Goal: Task Accomplishment & Management: Use online tool/utility

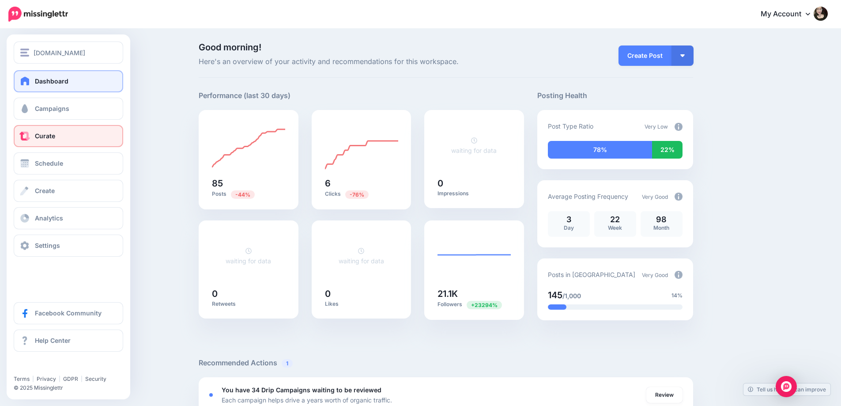
click at [36, 137] on span "Curate" at bounding box center [45, 136] width 20 height 8
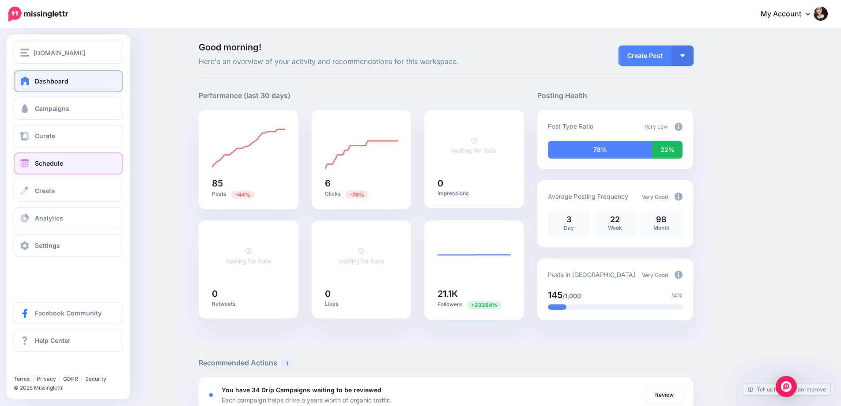
click at [46, 163] on span "Schedule" at bounding box center [49, 163] width 28 height 8
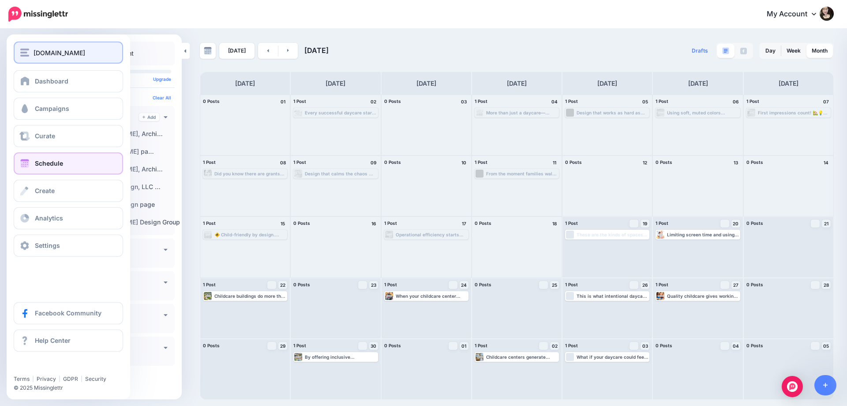
click at [70, 53] on span "[DOMAIN_NAME]" at bounding box center [60, 53] width 52 height 10
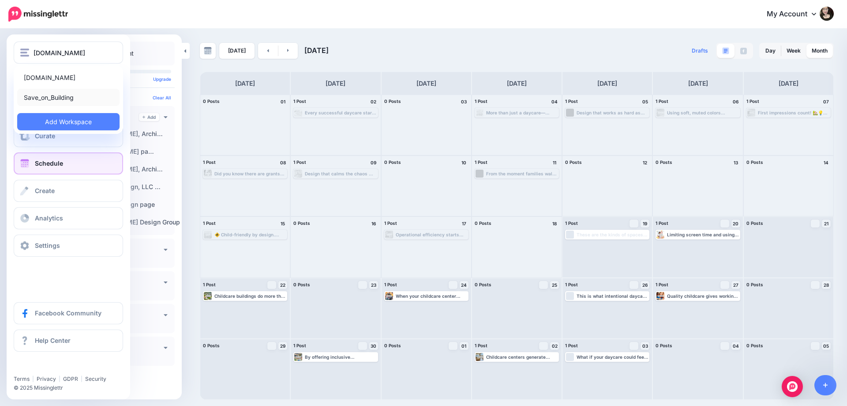
click at [56, 96] on link "Save_on_Building" at bounding box center [68, 97] width 102 height 17
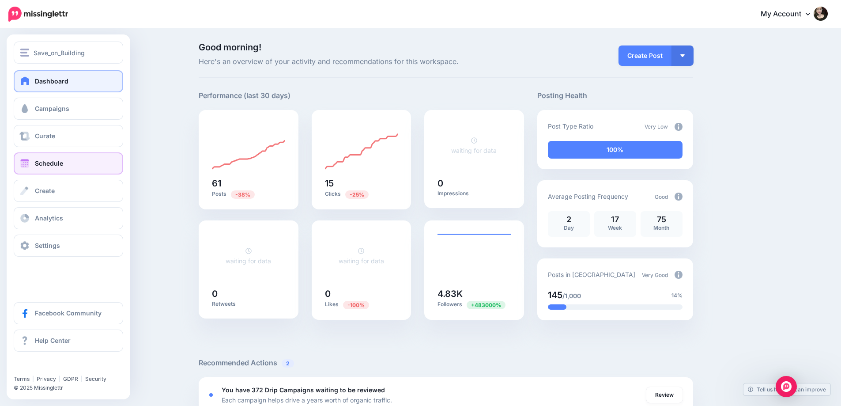
click at [58, 166] on span "Schedule" at bounding box center [49, 163] width 28 height 8
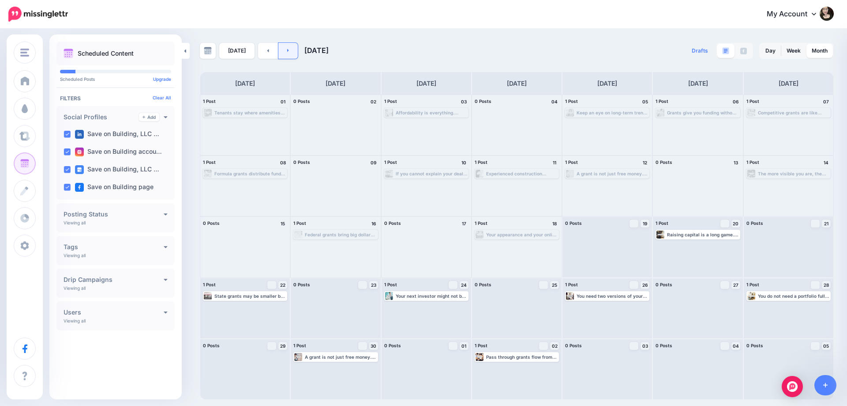
drag, startPoint x: 425, startPoint y: 48, endPoint x: 294, endPoint y: 45, distance: 130.7
click at [425, 48] on div "Today September 2025" at bounding box center [358, 51] width 317 height 16
click at [289, 47] on link at bounding box center [289, 51] width 20 height 16
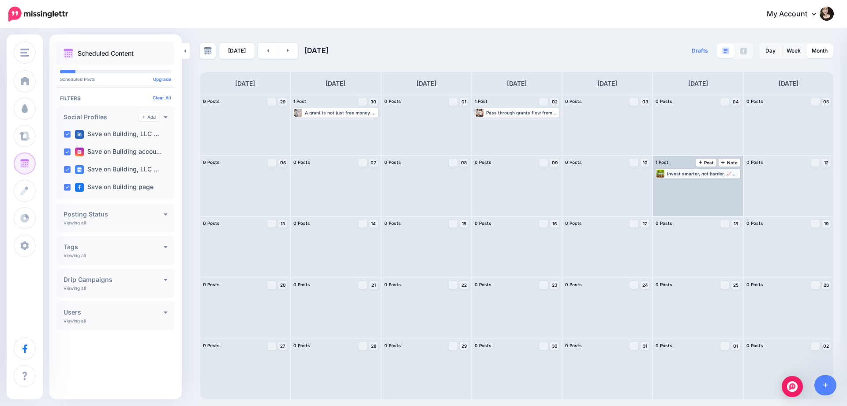
click at [687, 173] on div "Invest smarter, not harder. 📈 Commercial real estate helps you diversify and gr…" at bounding box center [703, 173] width 72 height 5
click at [689, 182] on span "Edit" at bounding box center [688, 184] width 7 height 4
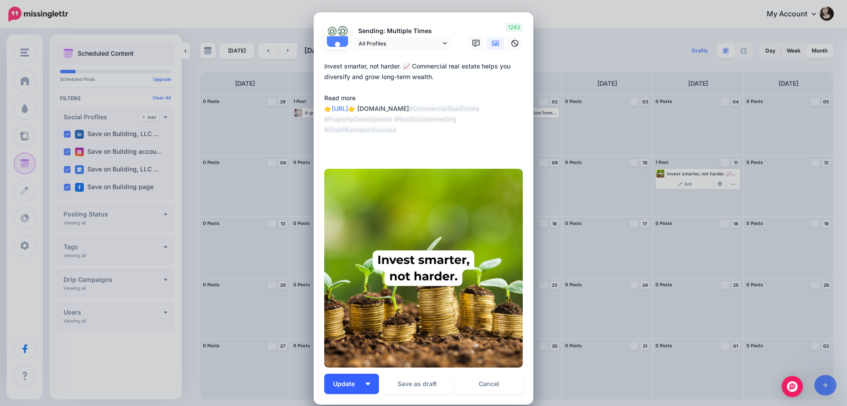
click at [357, 382] on span "Update" at bounding box center [347, 383] width 28 height 6
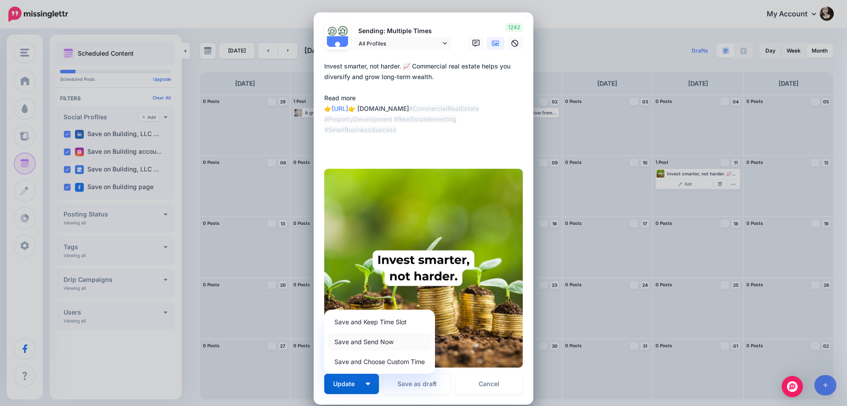
click at [365, 342] on link "Save and Send Now" at bounding box center [380, 341] width 104 height 17
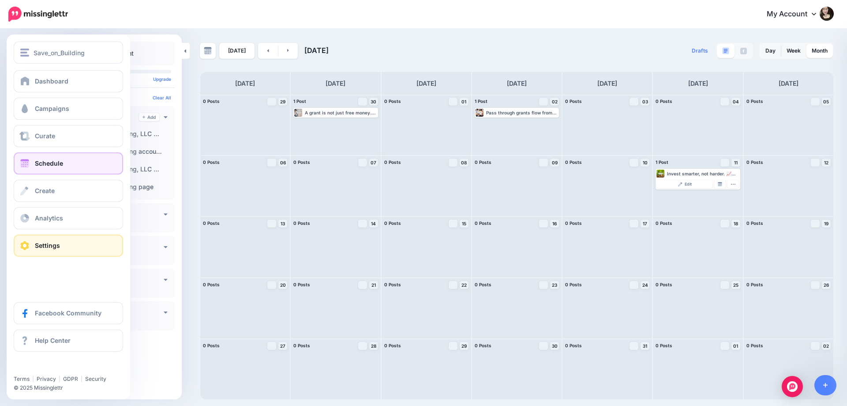
click at [33, 242] on link "Settings" at bounding box center [68, 245] width 109 height 22
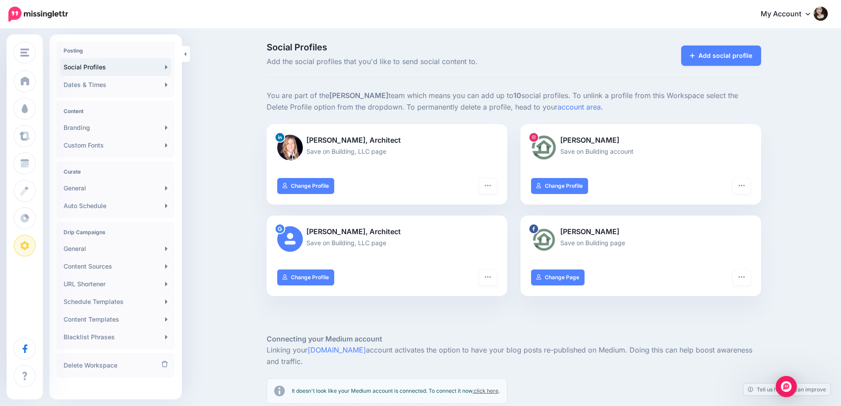
scroll to position [79, 0]
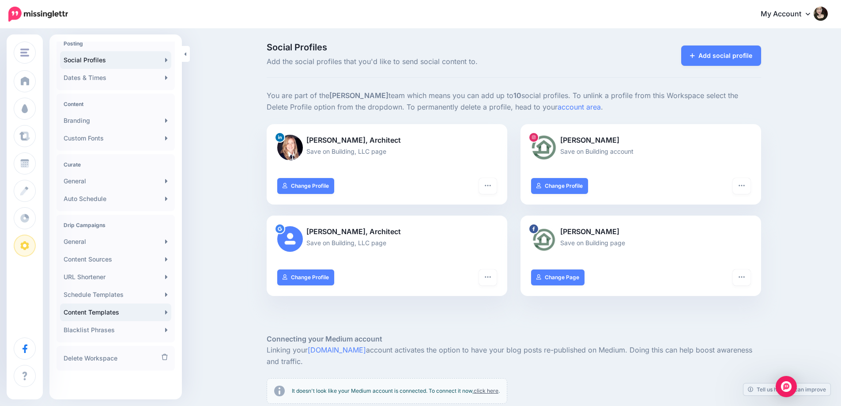
click at [105, 313] on link "Content Templates" at bounding box center [115, 312] width 111 height 18
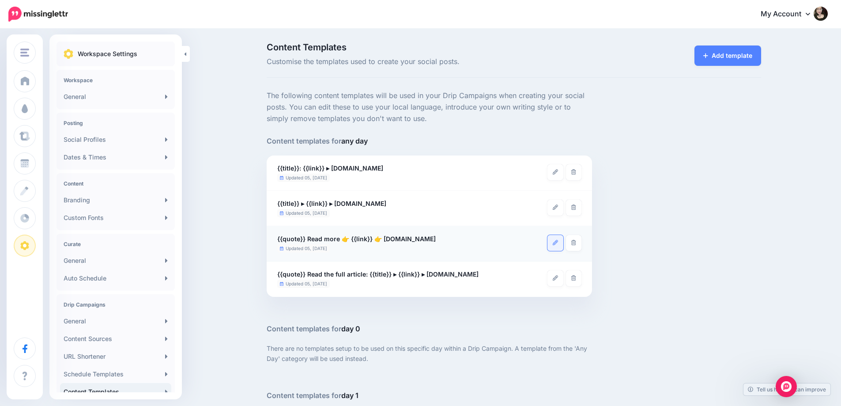
click at [558, 244] on icon at bounding box center [555, 242] width 5 height 5
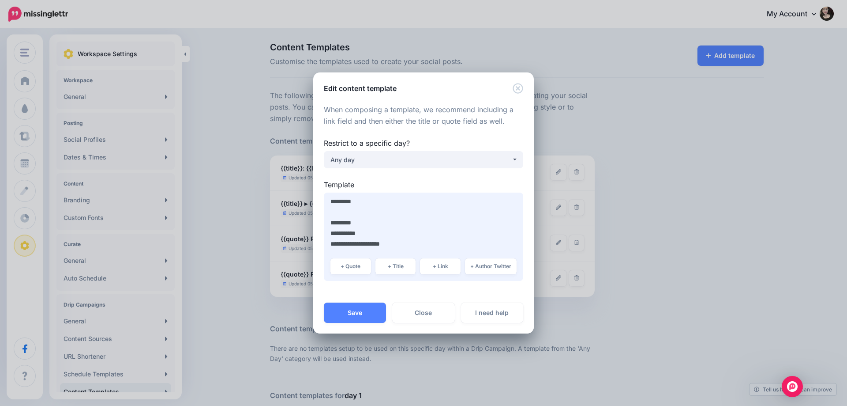
click at [376, 223] on textarea "**********" at bounding box center [424, 236] width 200 height 88
click at [395, 267] on button "+ Title" at bounding box center [396, 266] width 41 height 16
drag, startPoint x: 359, startPoint y: 254, endPoint x: 325, endPoint y: 253, distance: 34.0
click at [325, 253] on textarea "**********" at bounding box center [424, 236] width 200 height 88
click at [387, 221] on textarea "**********" at bounding box center [424, 236] width 200 height 88
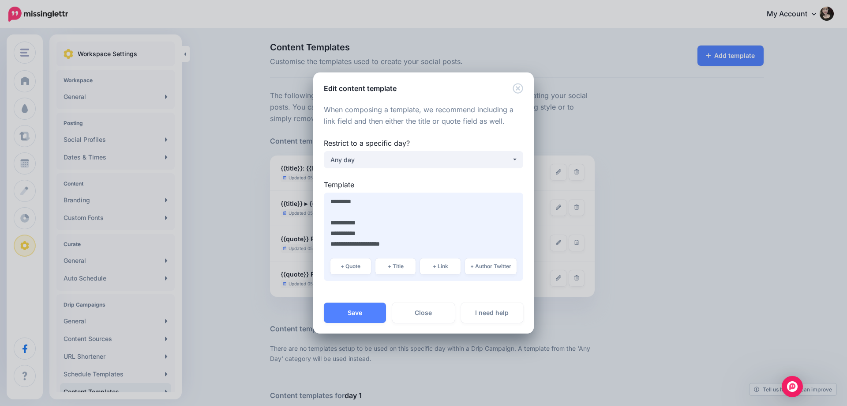
paste textarea "*********"
click at [410, 243] on textarea "**********" at bounding box center [424, 236] width 200 height 88
type textarea "**********"
click at [359, 310] on button "Save" at bounding box center [355, 312] width 62 height 20
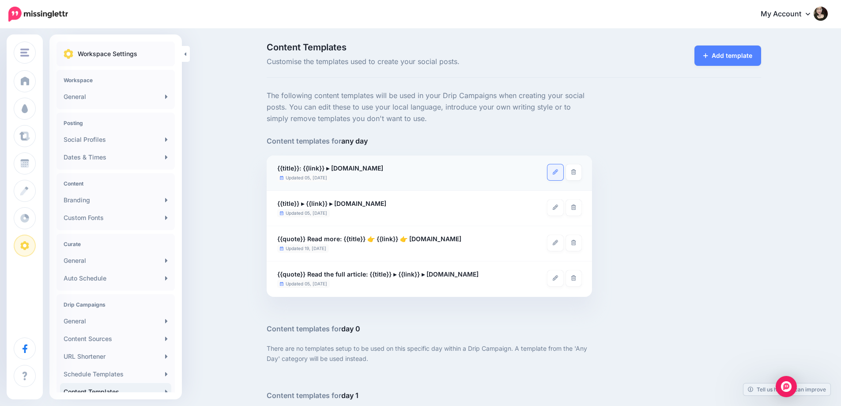
click at [559, 175] on link at bounding box center [555, 172] width 16 height 16
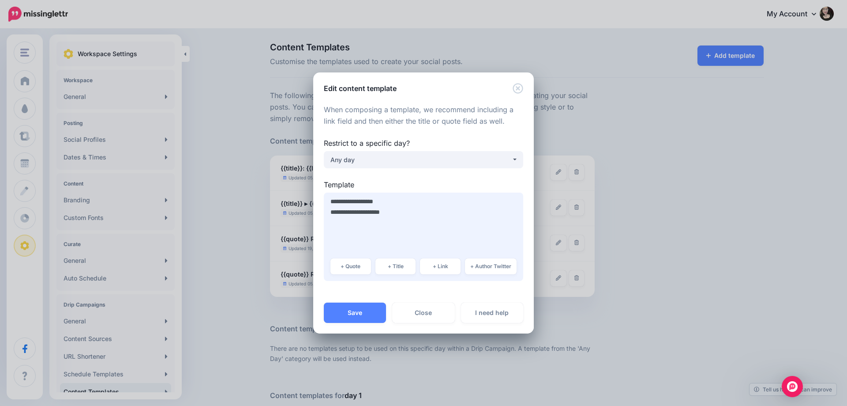
drag, startPoint x: 356, startPoint y: 198, endPoint x: 364, endPoint y: 196, distance: 8.0
click at [356, 198] on textarea "**********" at bounding box center [424, 236] width 200 height 88
click at [420, 309] on link "Close" at bounding box center [423, 312] width 62 height 20
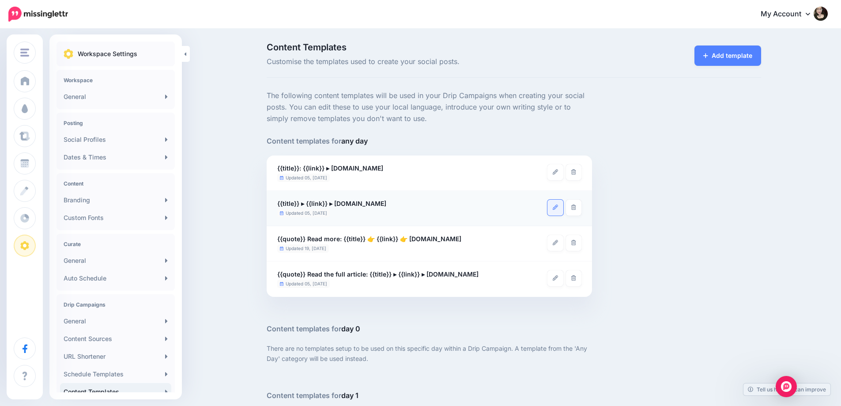
click at [562, 207] on link at bounding box center [555, 208] width 16 height 16
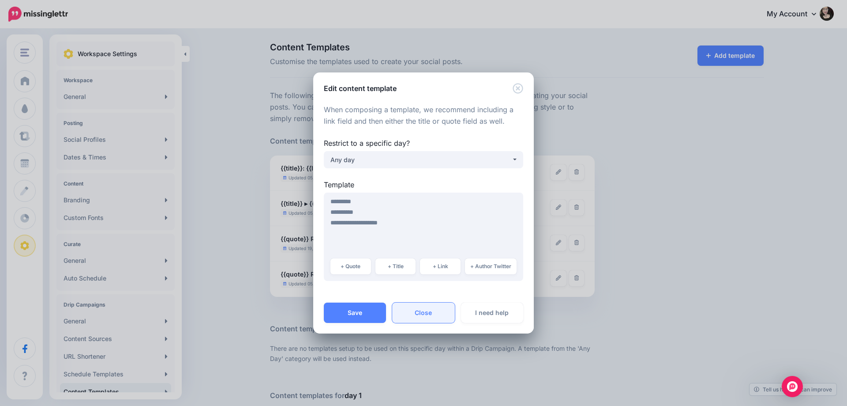
click at [436, 309] on link "Close" at bounding box center [423, 312] width 62 height 20
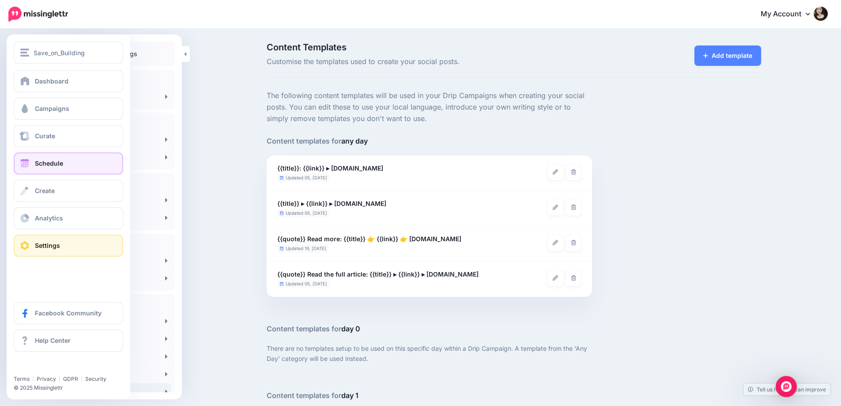
click at [52, 161] on span "Schedule" at bounding box center [49, 163] width 28 height 8
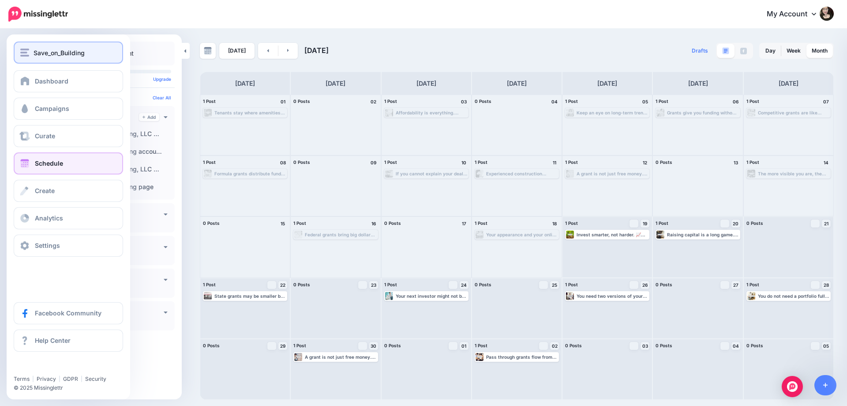
click at [48, 58] on button "Save_on_Building" at bounding box center [68, 52] width 109 height 22
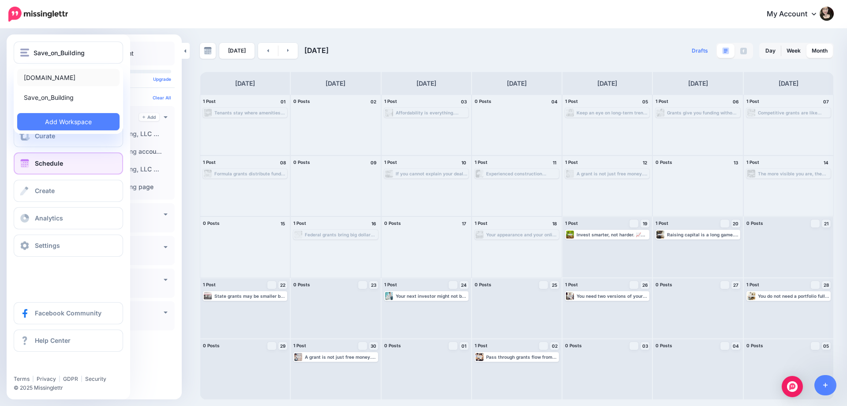
click at [73, 77] on link "[DOMAIN_NAME]" at bounding box center [68, 77] width 102 height 17
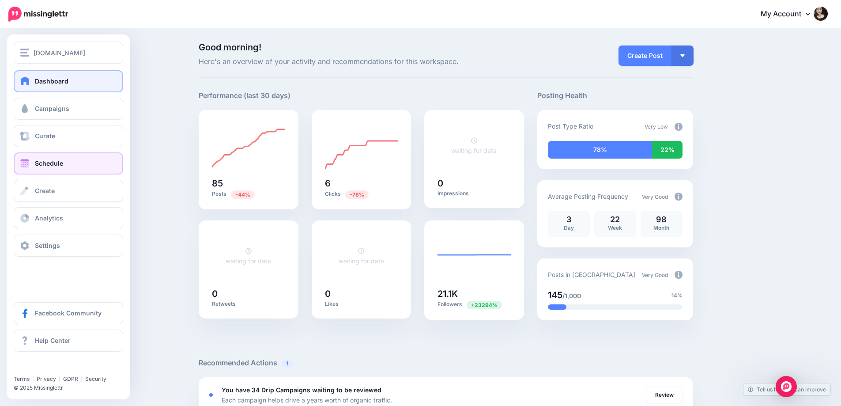
click at [55, 157] on link "Schedule" at bounding box center [68, 163] width 109 height 22
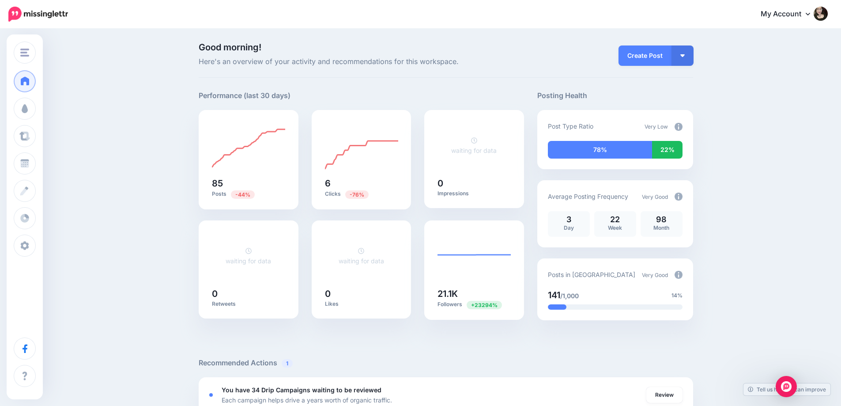
click at [550, 22] on div "My Account Dashboard My Account Billing Facebook Community Help Center Logout" at bounding box center [453, 15] width 749 height 22
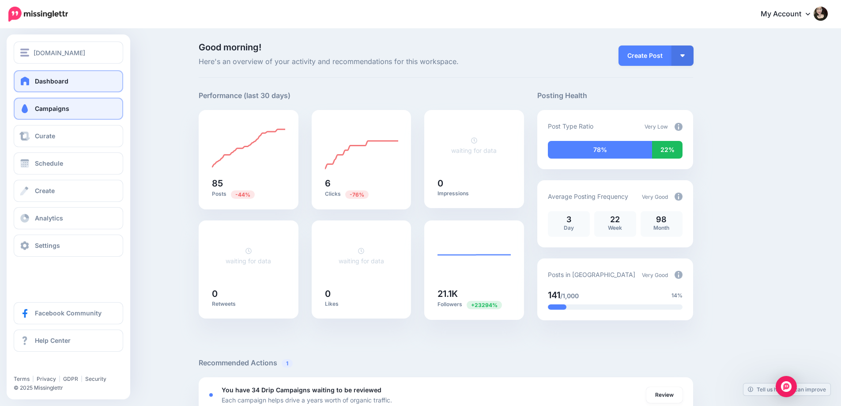
click at [45, 109] on span "Campaigns" at bounding box center [52, 109] width 34 height 8
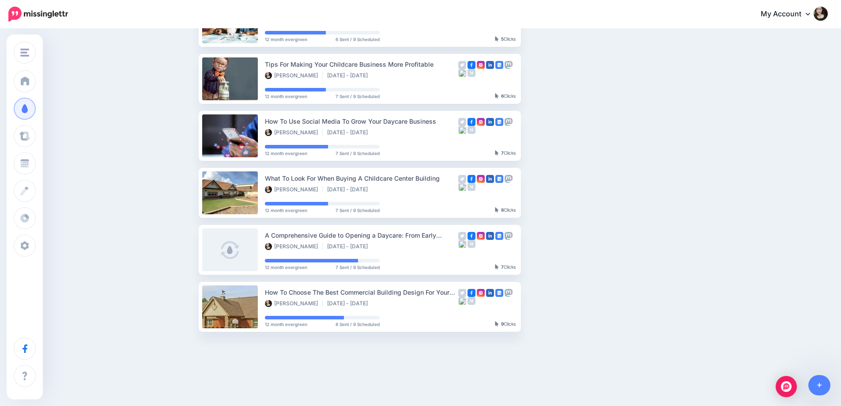
scroll to position [353, 0]
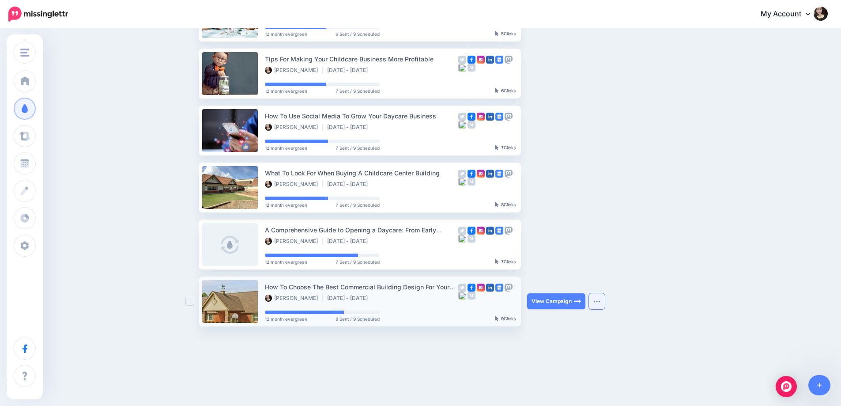
click at [605, 301] on button "button" at bounding box center [597, 301] width 16 height 16
click at [618, 365] on div "ChildcareDesign.com ChildcareDesign.com Save_on_Building Add Workspace Dashboar…" at bounding box center [420, 45] width 841 height 738
click at [521, 374] on div "ChildcareDesign.com ChildcareDesign.com Save_on_Building Add Workspace Dashboar…" at bounding box center [420, 45] width 841 height 738
click at [676, 322] on ul "How Childcare Buildings Benefit The Community Zelle Bonita Sep 23 - Oct 7 2025 …" at bounding box center [446, 45] width 494 height 562
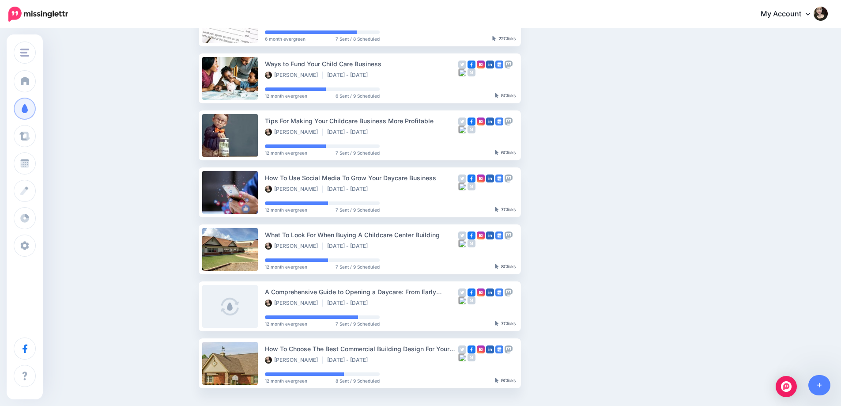
scroll to position [265, 0]
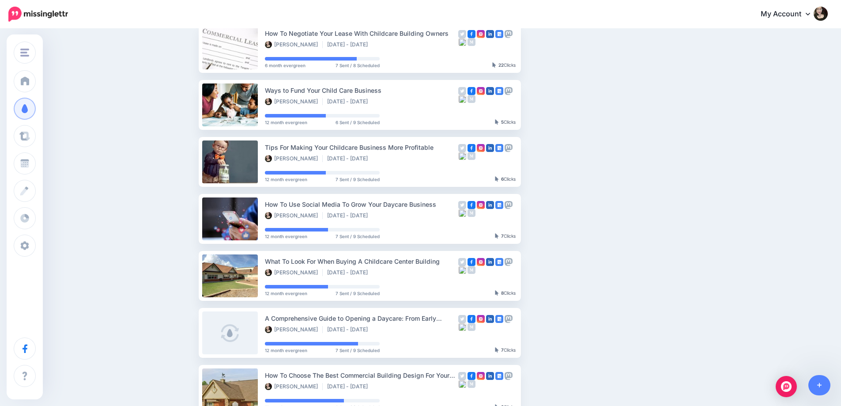
click at [671, 300] on ul "How Childcare Buildings Benefit The Community Zelle Bonita Sep 23 - Oct 7 2025 …" at bounding box center [446, 133] width 494 height 562
click at [715, 214] on div "Drip Campaigns Drive traffic on autopilot Active 10 39 24" at bounding box center [420, 100] width 841 height 670
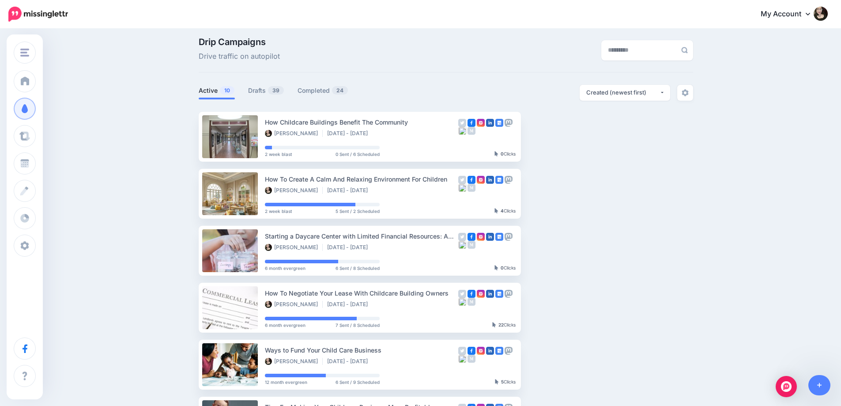
scroll to position [0, 0]
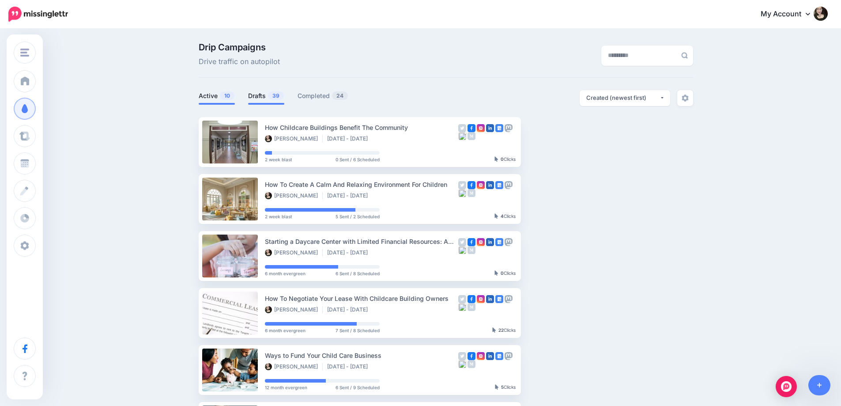
click at [265, 98] on link "Drafts 39" at bounding box center [266, 95] width 36 height 11
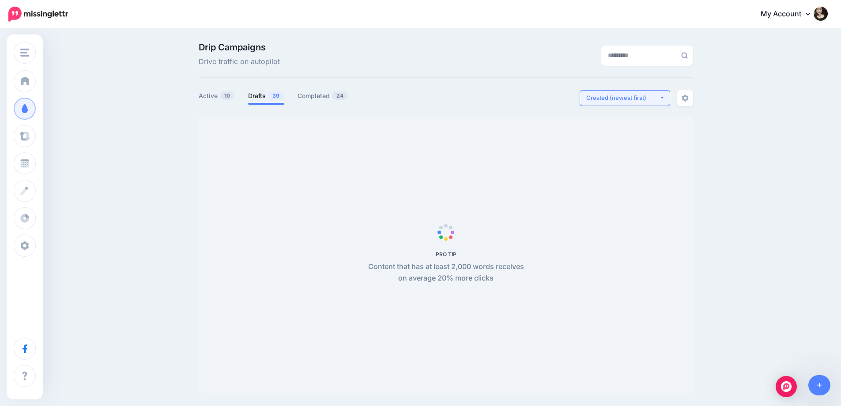
click at [639, 103] on button "Created (newest first)" at bounding box center [625, 98] width 90 height 16
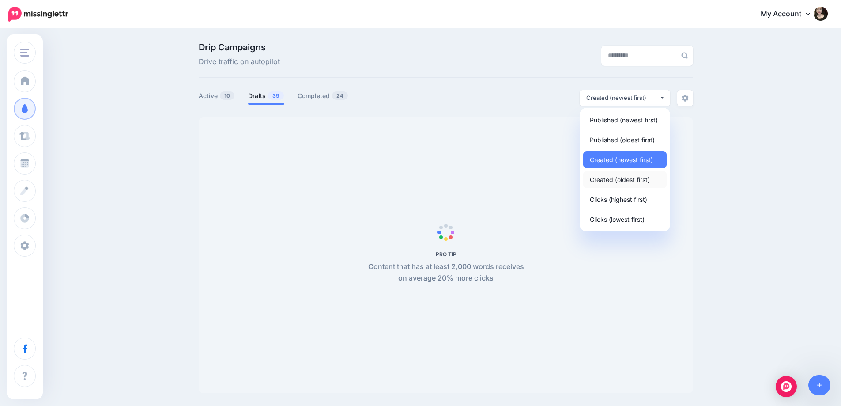
click at [620, 178] on span "Created (oldest first)" at bounding box center [620, 179] width 60 height 11
select select "**********"
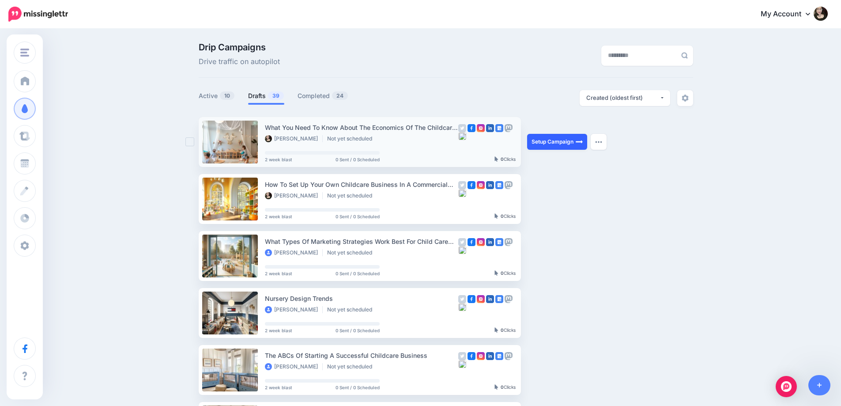
click at [551, 141] on link "Setup Campaign" at bounding box center [557, 142] width 60 height 16
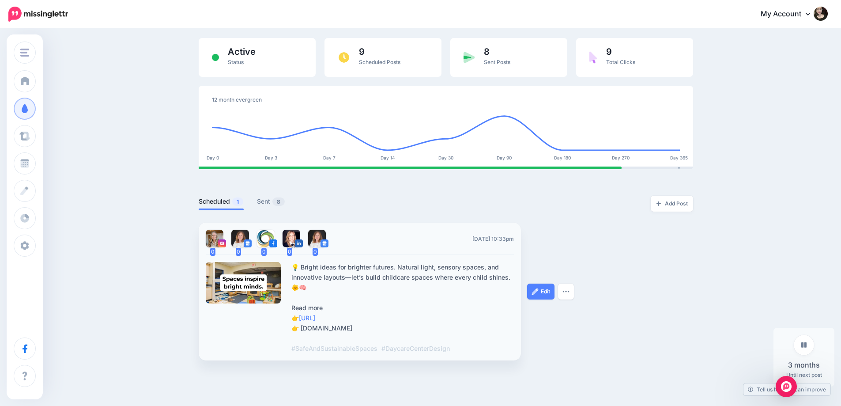
scroll to position [88, 0]
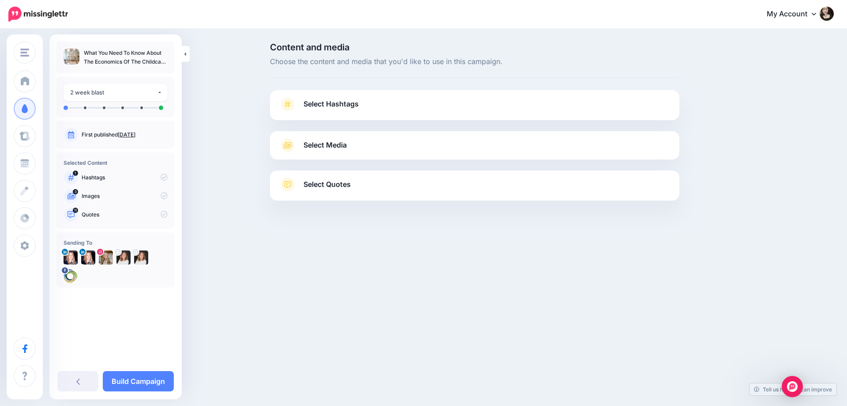
click at [416, 148] on link "Select Media" at bounding box center [475, 145] width 392 height 14
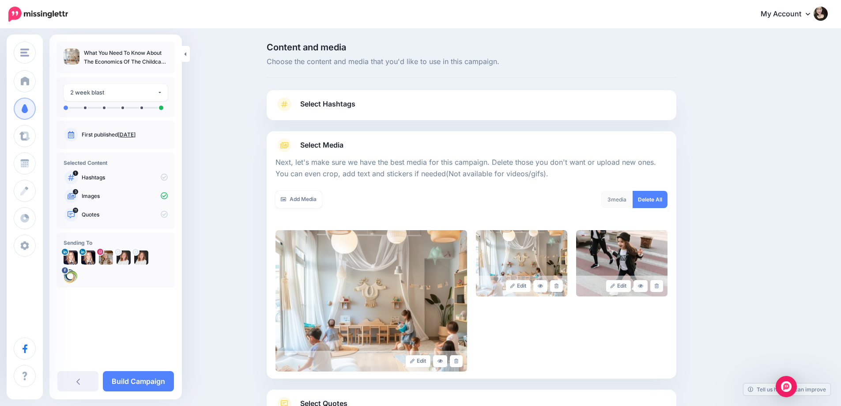
click at [748, 174] on div "Content and media Choose the content and media that you'd like to use in this c…" at bounding box center [514, 253] width 508 height 421
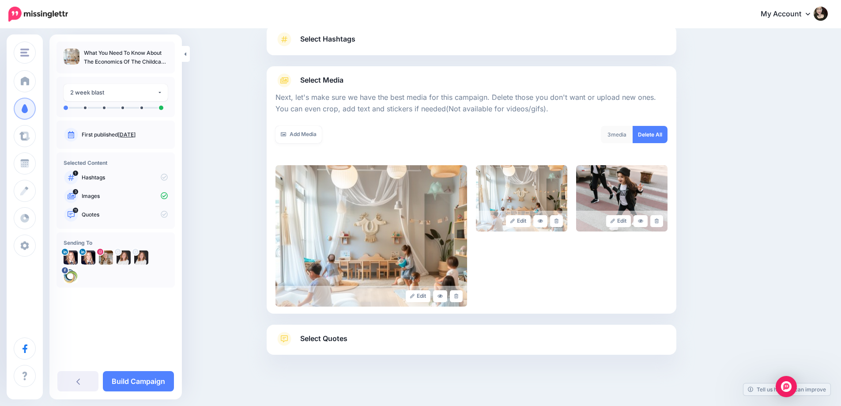
scroll to position [71, 0]
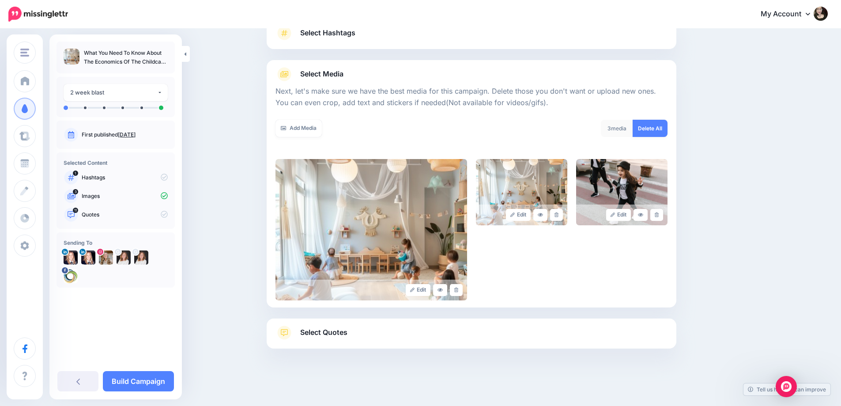
click at [652, 130] on link "Delete All" at bounding box center [650, 128] width 35 height 17
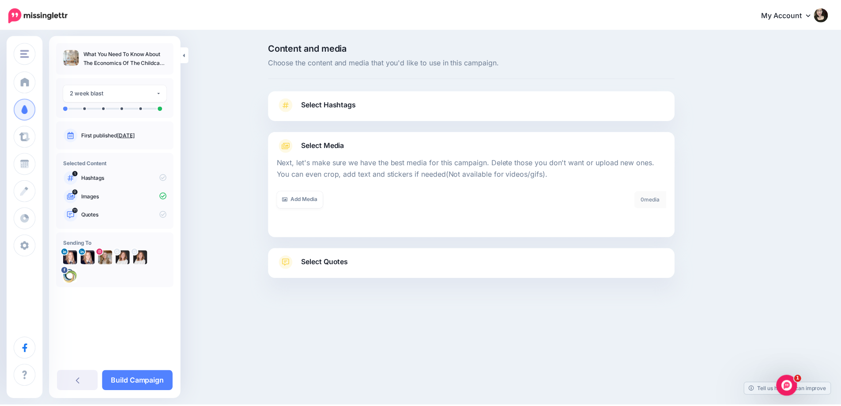
scroll to position [0, 0]
click at [564, 337] on div "[DOMAIN_NAME] [DOMAIN_NAME] Save_on_Building Add Workspace Dashboard Campaigns …" at bounding box center [423, 203] width 847 height 406
click at [731, 196] on div "Content and media Choose the content and media that you'd like to use in this c…" at bounding box center [518, 182] width 508 height 279
click at [475, 269] on link "Select Quotes" at bounding box center [475, 266] width 392 height 23
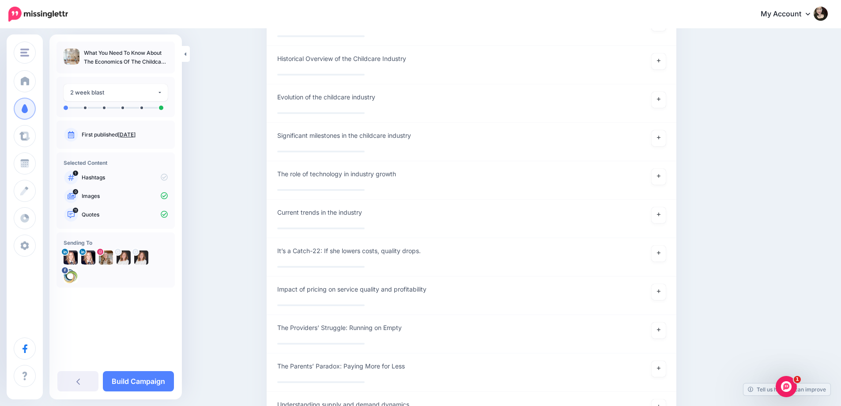
scroll to position [6797, 0]
